Goal: Task Accomplishment & Management: Check status

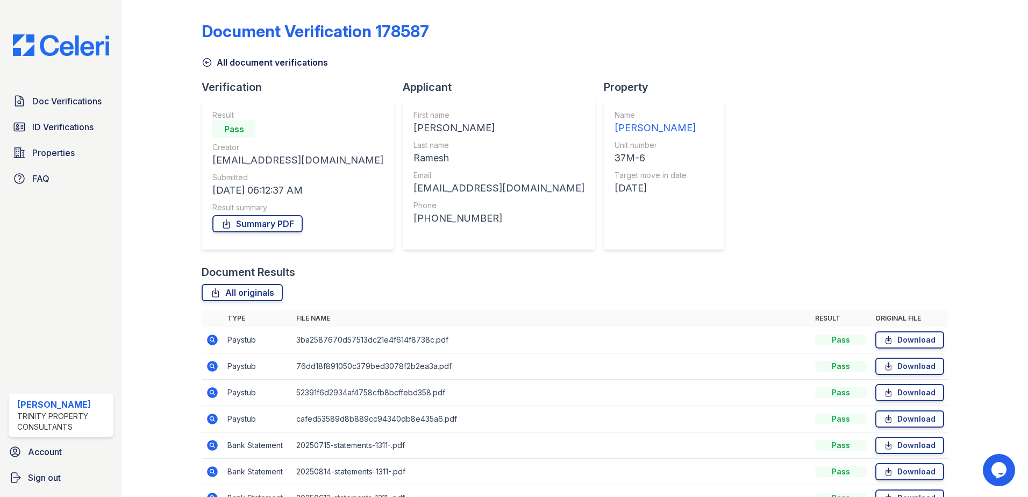
scroll to position [62, 0]
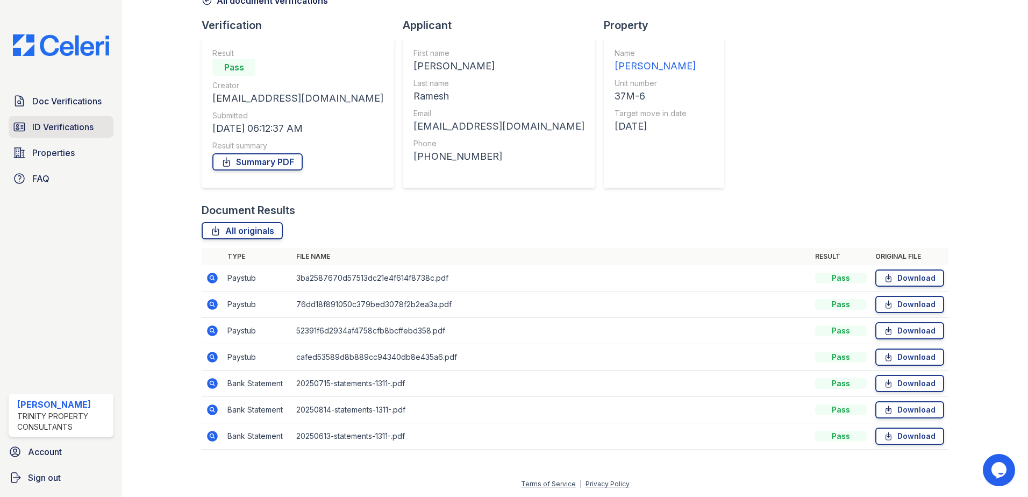
click at [93, 130] on span "ID Verifications" at bounding box center [62, 126] width 61 height 13
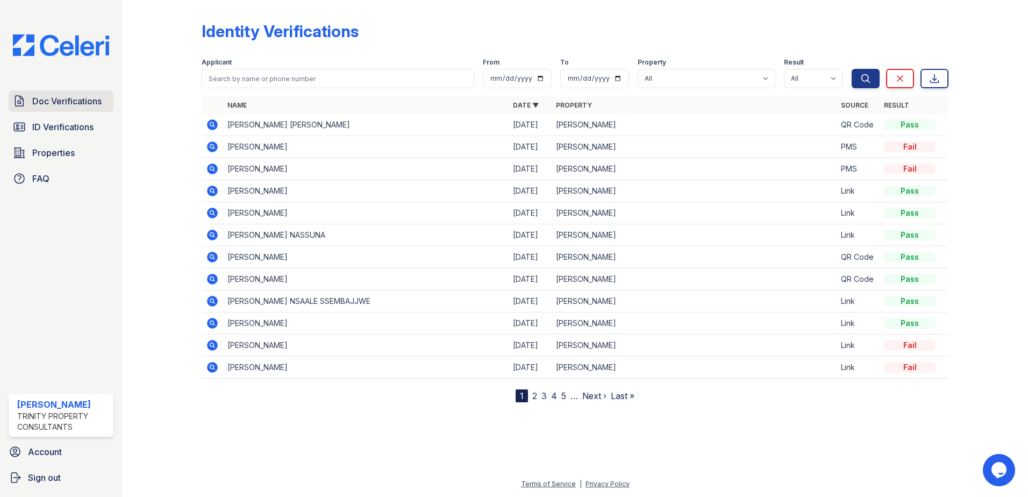
drag, startPoint x: 68, startPoint y: 102, endPoint x: 74, endPoint y: 101, distance: 5.9
click at [68, 102] on span "Doc Verifications" at bounding box center [66, 101] width 69 height 13
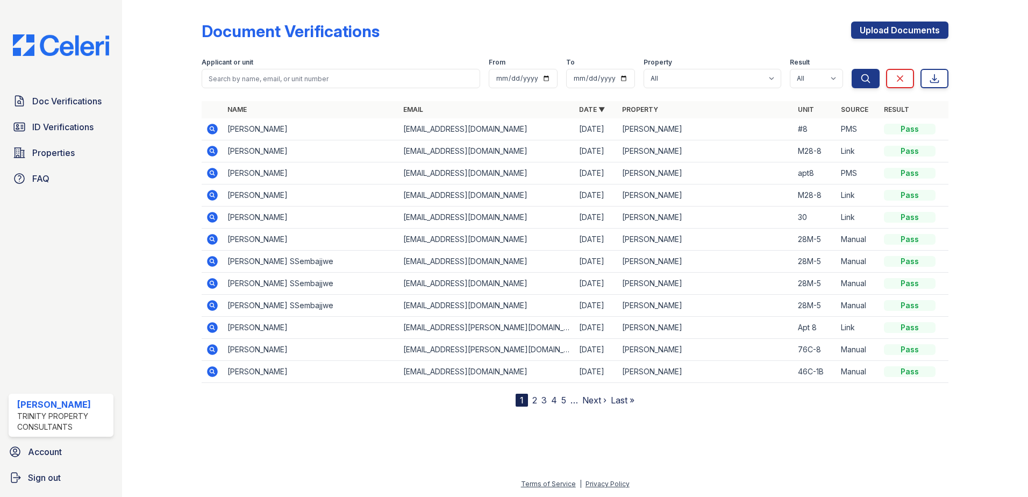
click at [214, 218] on icon at bounding box center [212, 217] width 11 height 11
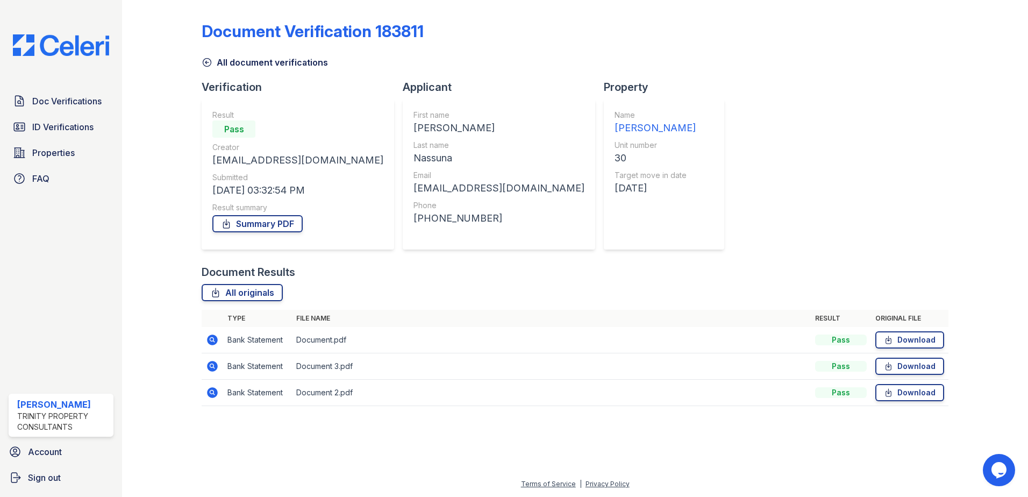
click at [207, 62] on icon at bounding box center [207, 63] width 8 height 8
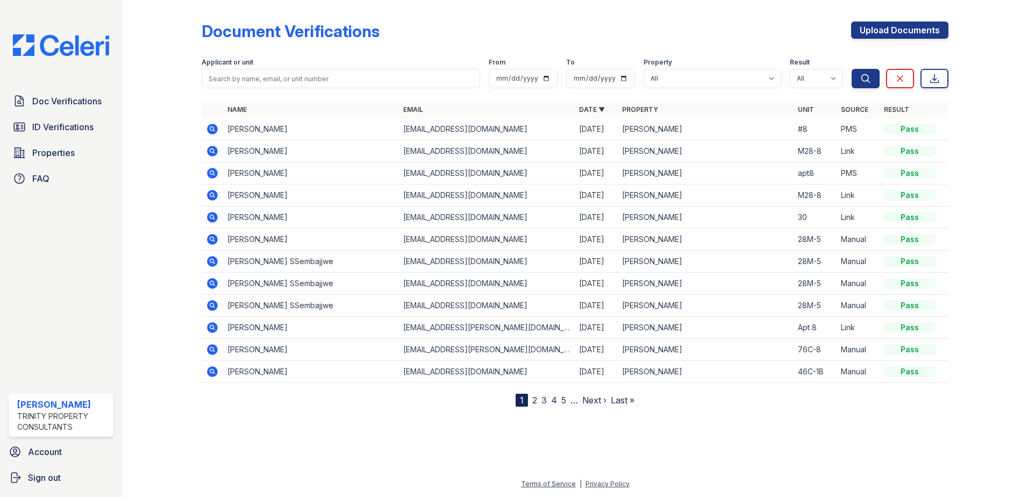
click at [208, 214] on icon at bounding box center [212, 217] width 11 height 11
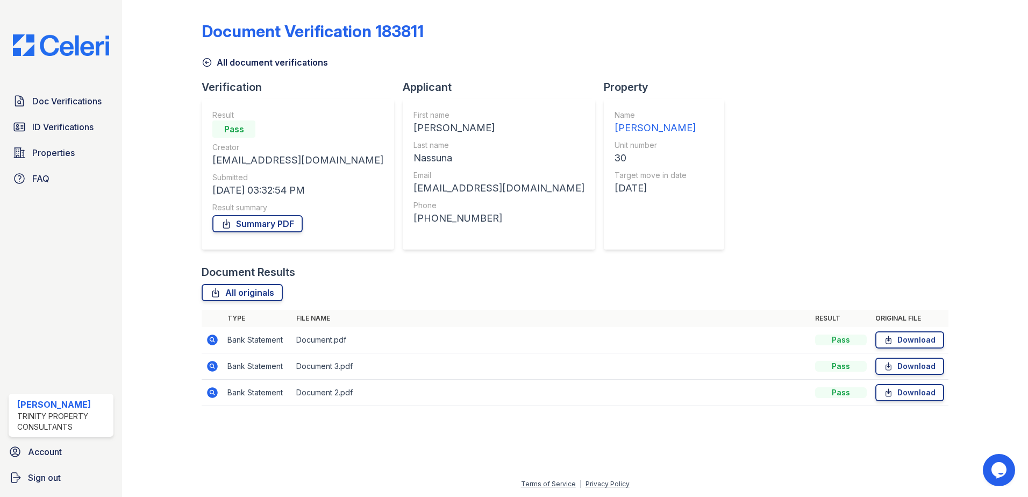
click at [214, 336] on icon at bounding box center [212, 339] width 11 height 11
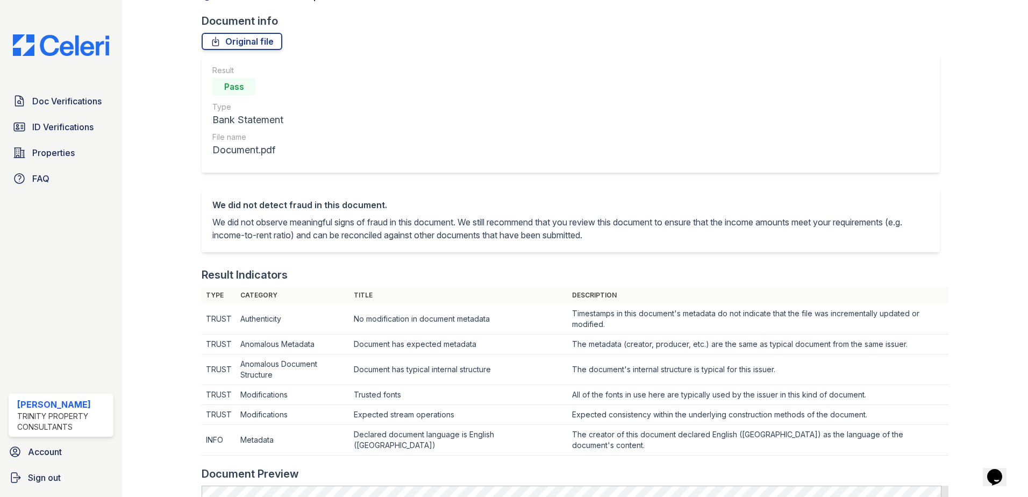
scroll to position [54, 0]
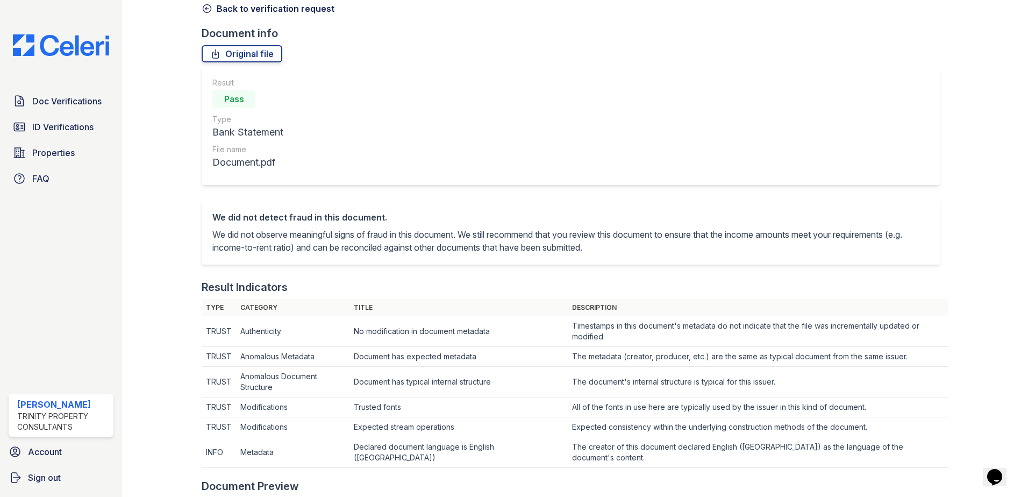
click at [211, 10] on icon at bounding box center [207, 8] width 11 height 11
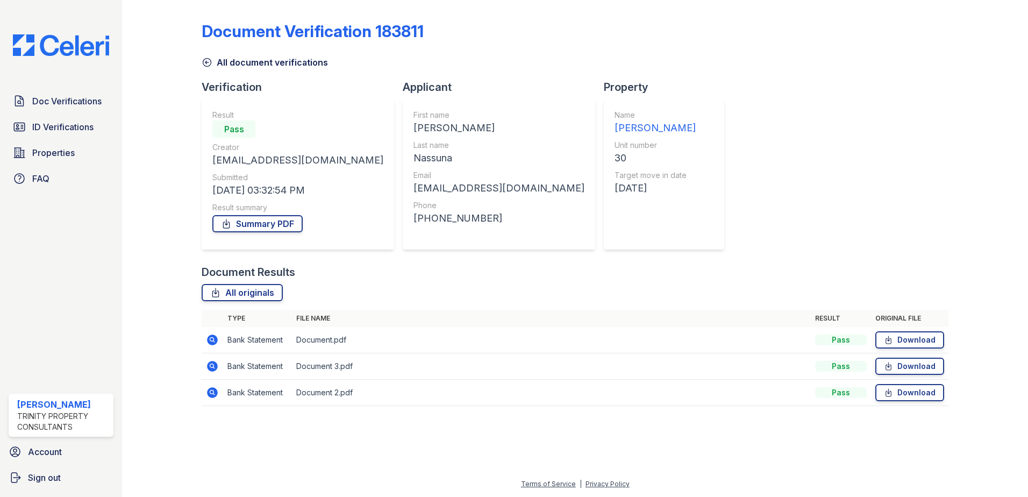
click at [204, 61] on icon at bounding box center [207, 62] width 11 height 11
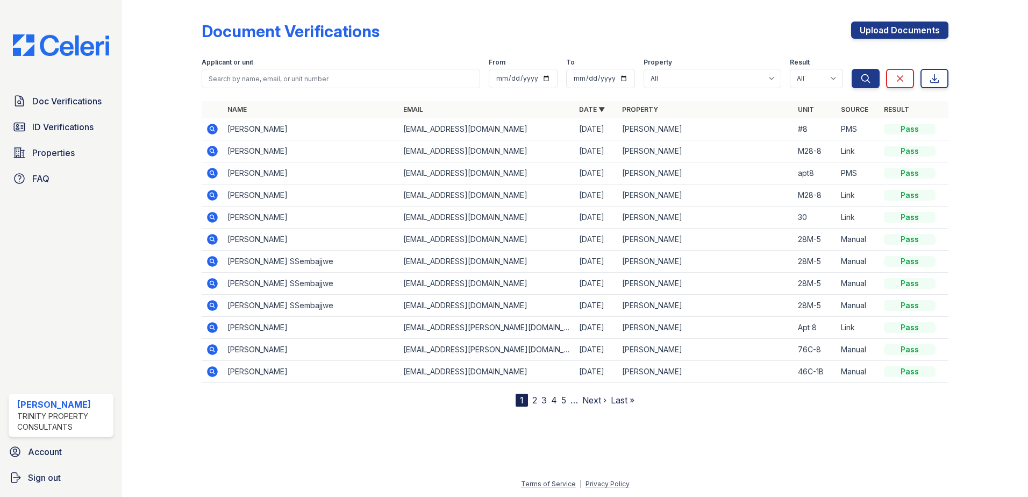
click at [214, 173] on icon at bounding box center [212, 173] width 13 height 13
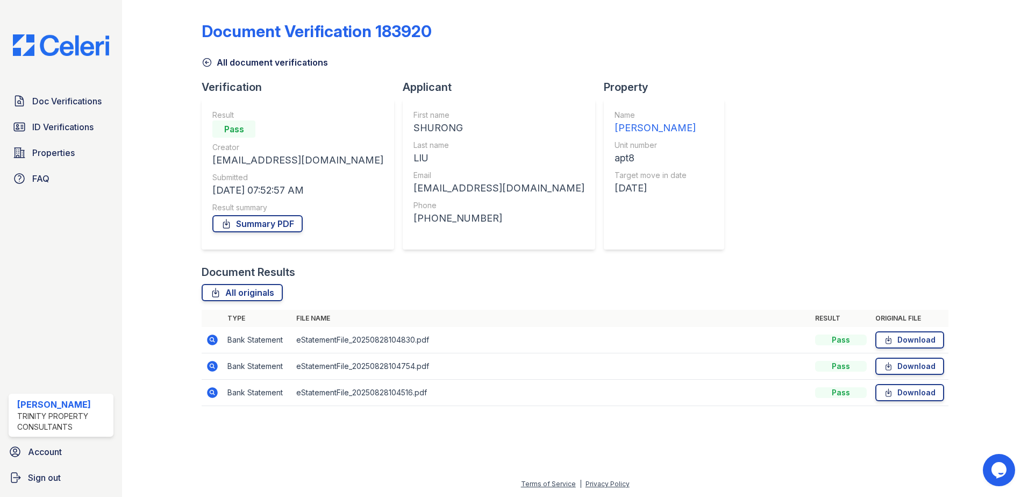
click at [207, 338] on icon at bounding box center [212, 339] width 13 height 13
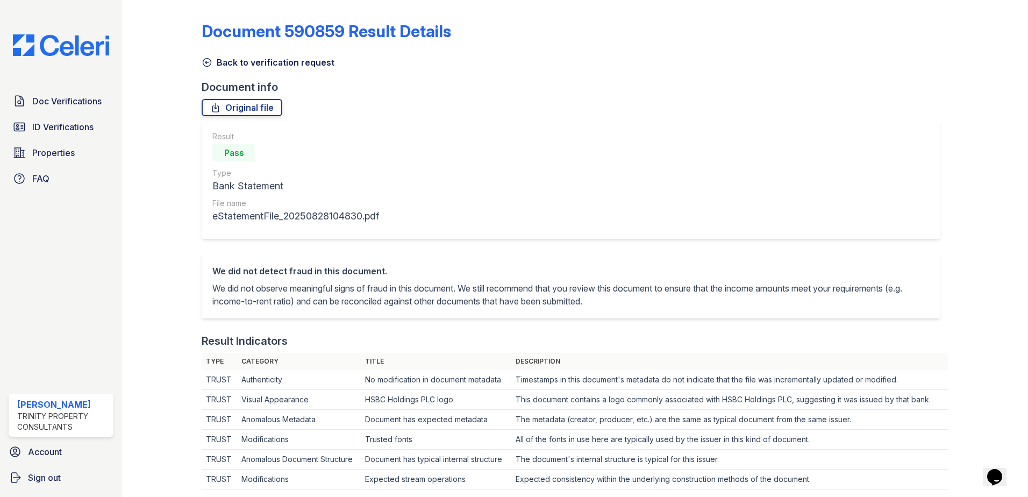
click at [205, 61] on icon at bounding box center [207, 62] width 11 height 11
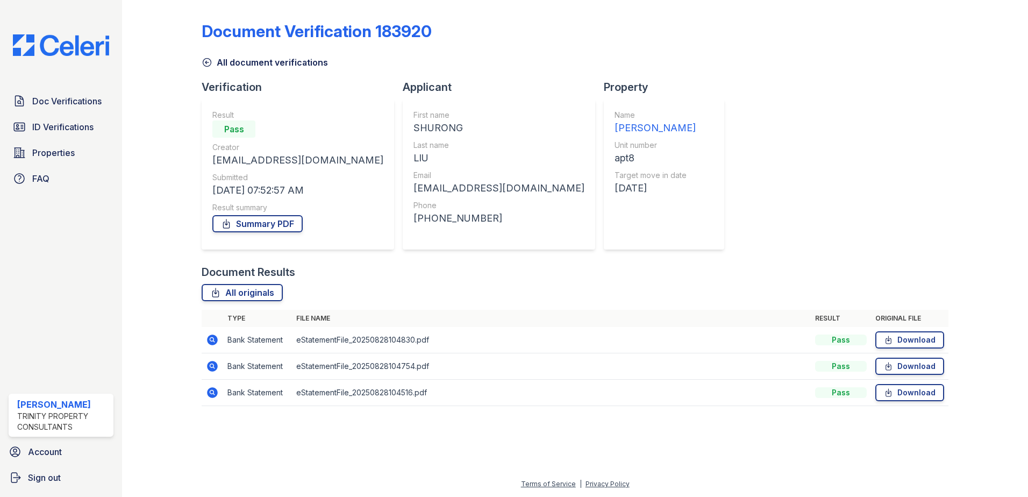
click at [205, 61] on icon at bounding box center [207, 62] width 11 height 11
